Goal: Transaction & Acquisition: Purchase product/service

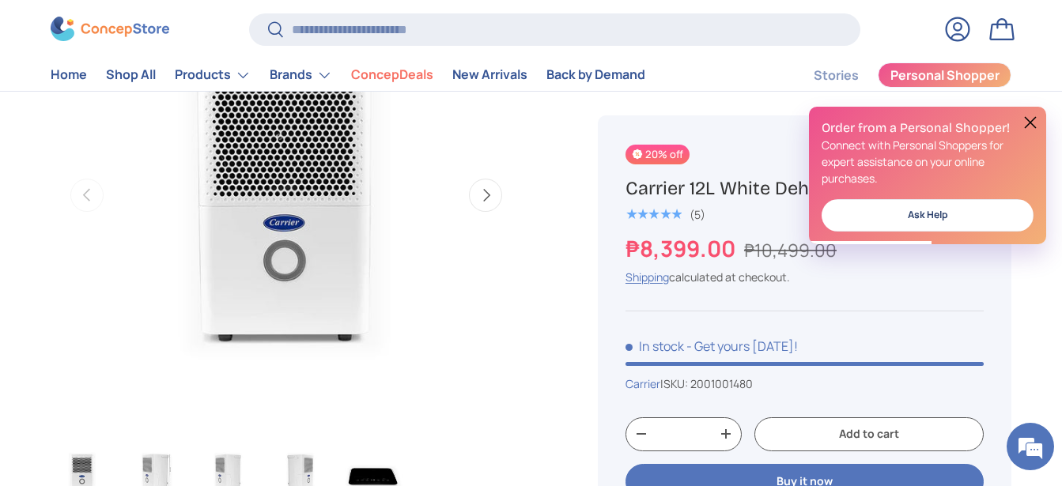
scroll to position [315, 0]
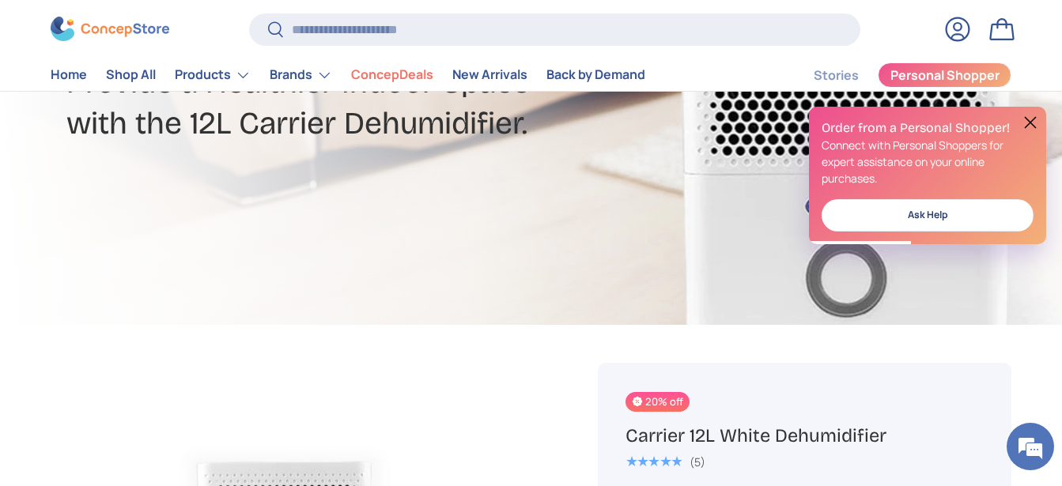
click at [1024, 121] on button at bounding box center [1029, 122] width 19 height 19
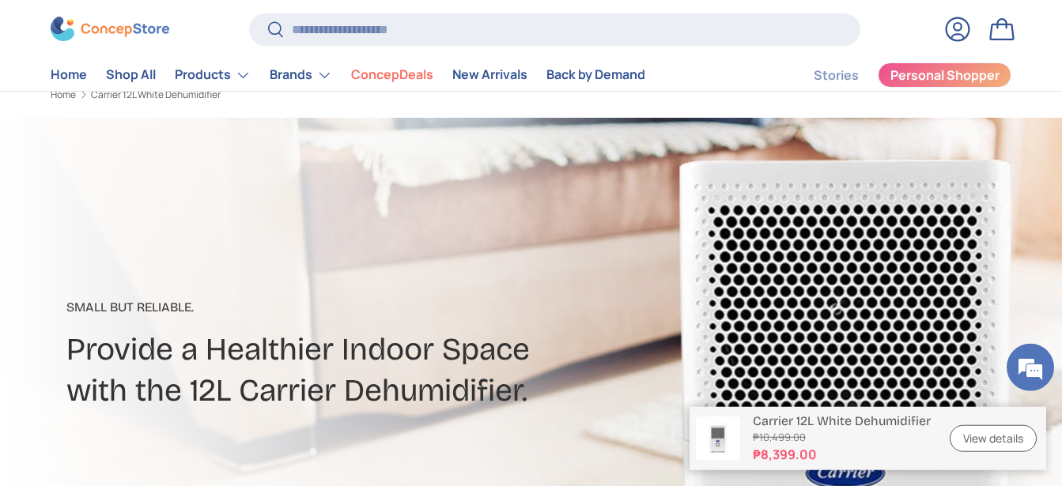
scroll to position [0, 0]
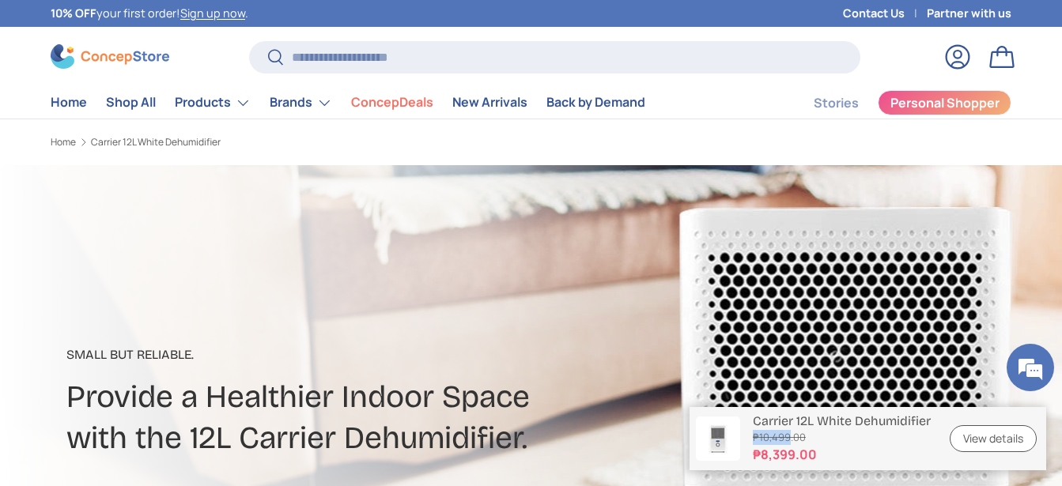
drag, startPoint x: 750, startPoint y: 440, endPoint x: 786, endPoint y: 439, distance: 36.4
click at [786, 439] on div "Carrier 12L White Dehumidifier ₱8,399.00 ₱10,499.00 Unit price / Unavailable" at bounding box center [835, 438] width 190 height 51
copy s "₱10,499"
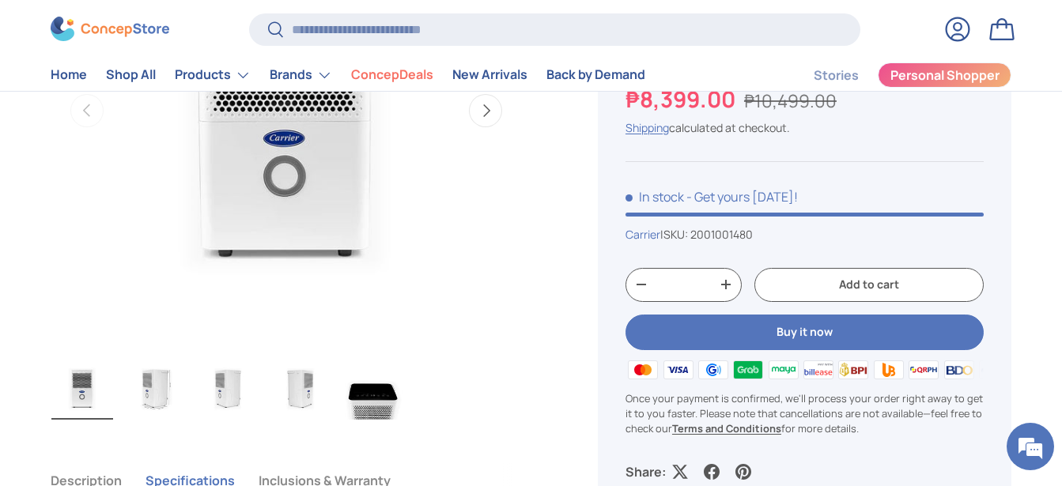
scroll to position [645, 0]
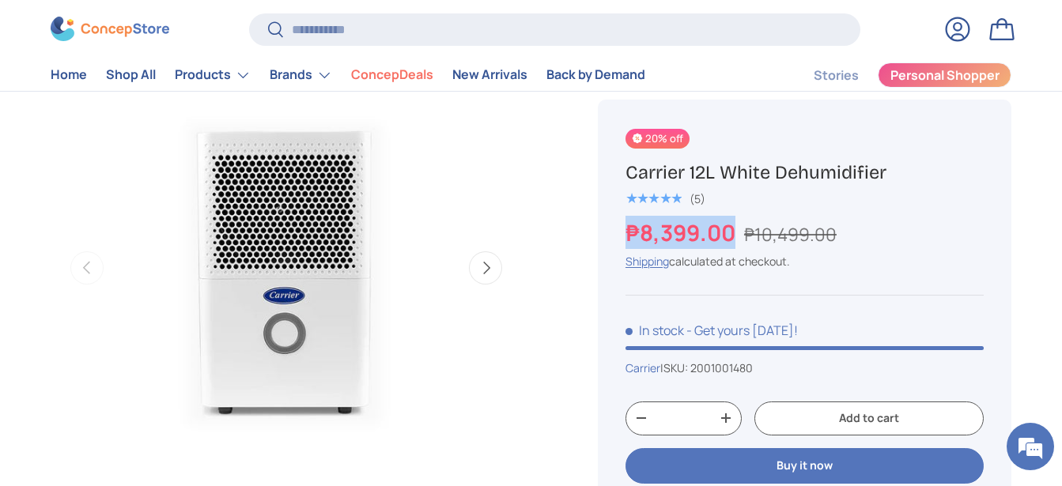
drag, startPoint x: 623, startPoint y: 237, endPoint x: 730, endPoint y: 237, distance: 106.7
click at [730, 237] on div "20% off Carrier 12L White Dehumidifier ★★★★★ (5) ₱8,399.00 ₱10,499.00 Unit pric…" at bounding box center [804, 371] width 413 height 543
drag, startPoint x: 744, startPoint y: 238, endPoint x: 809, endPoint y: 234, distance: 65.7
click at [809, 234] on div "₱8,399.00 ₱10,499.00" at bounding box center [804, 232] width 358 height 33
copy div "₱8,399.00 ₱10,499"
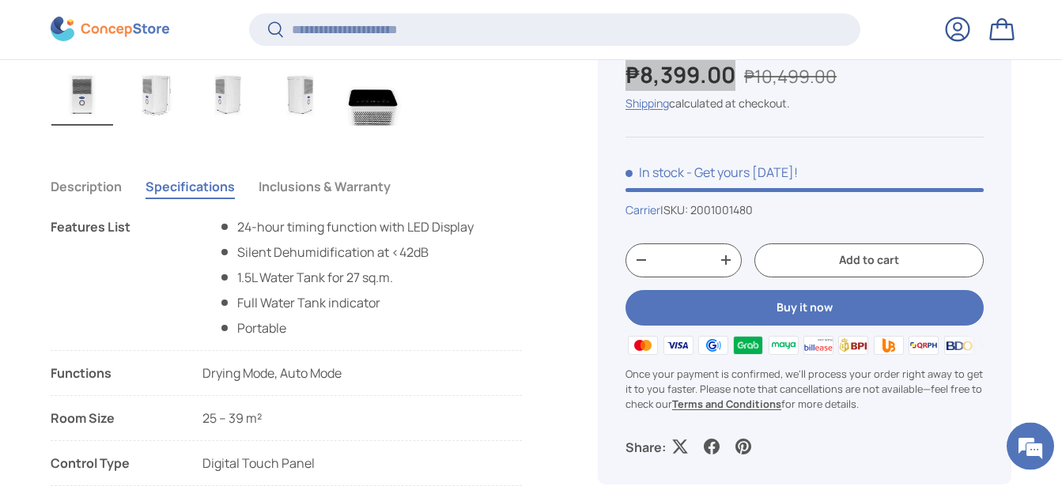
scroll to position [1205, 0]
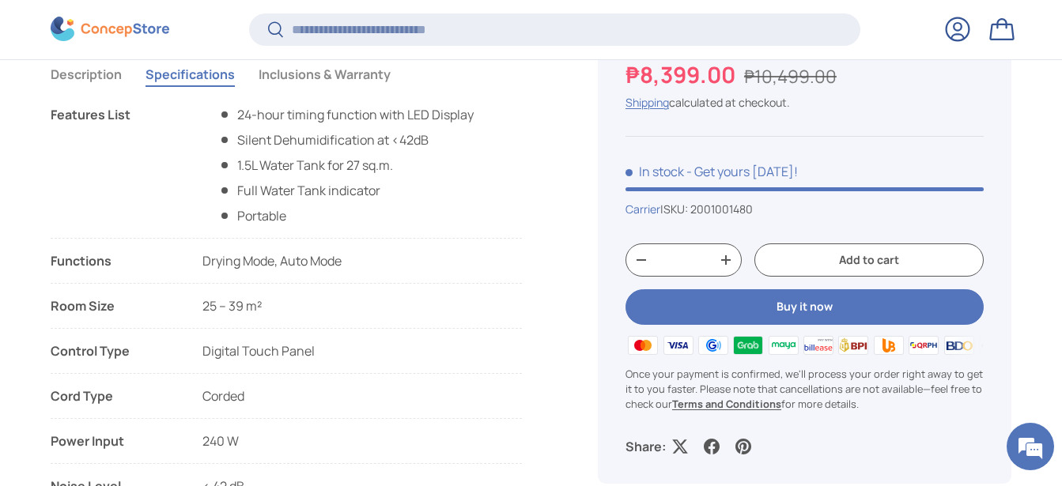
click at [440, 284] on ul "Features List 24-hour timing function with LED Display Silent Dehumidification …" at bounding box center [286, 358] width 471 height 506
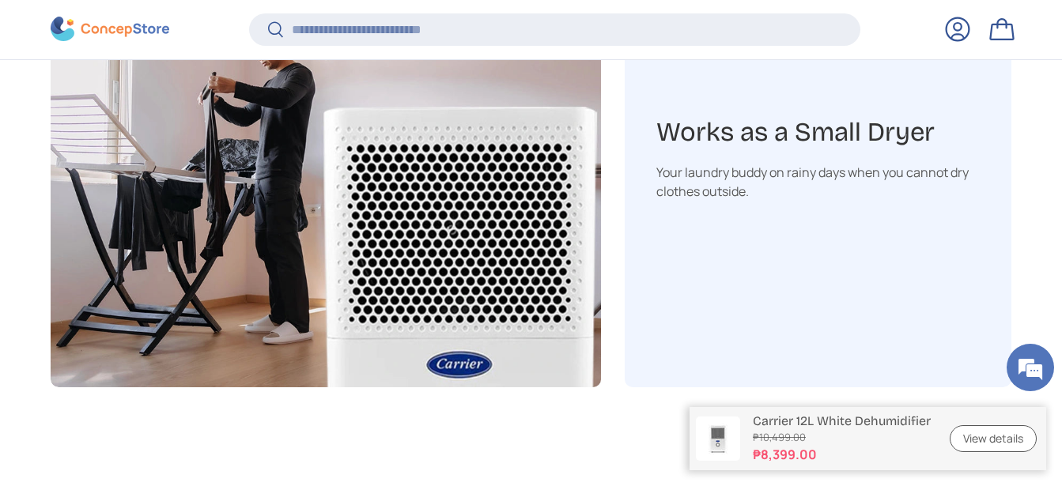
scroll to position [3544, 0]
